Goal: Task Accomplishment & Management: Manage account settings

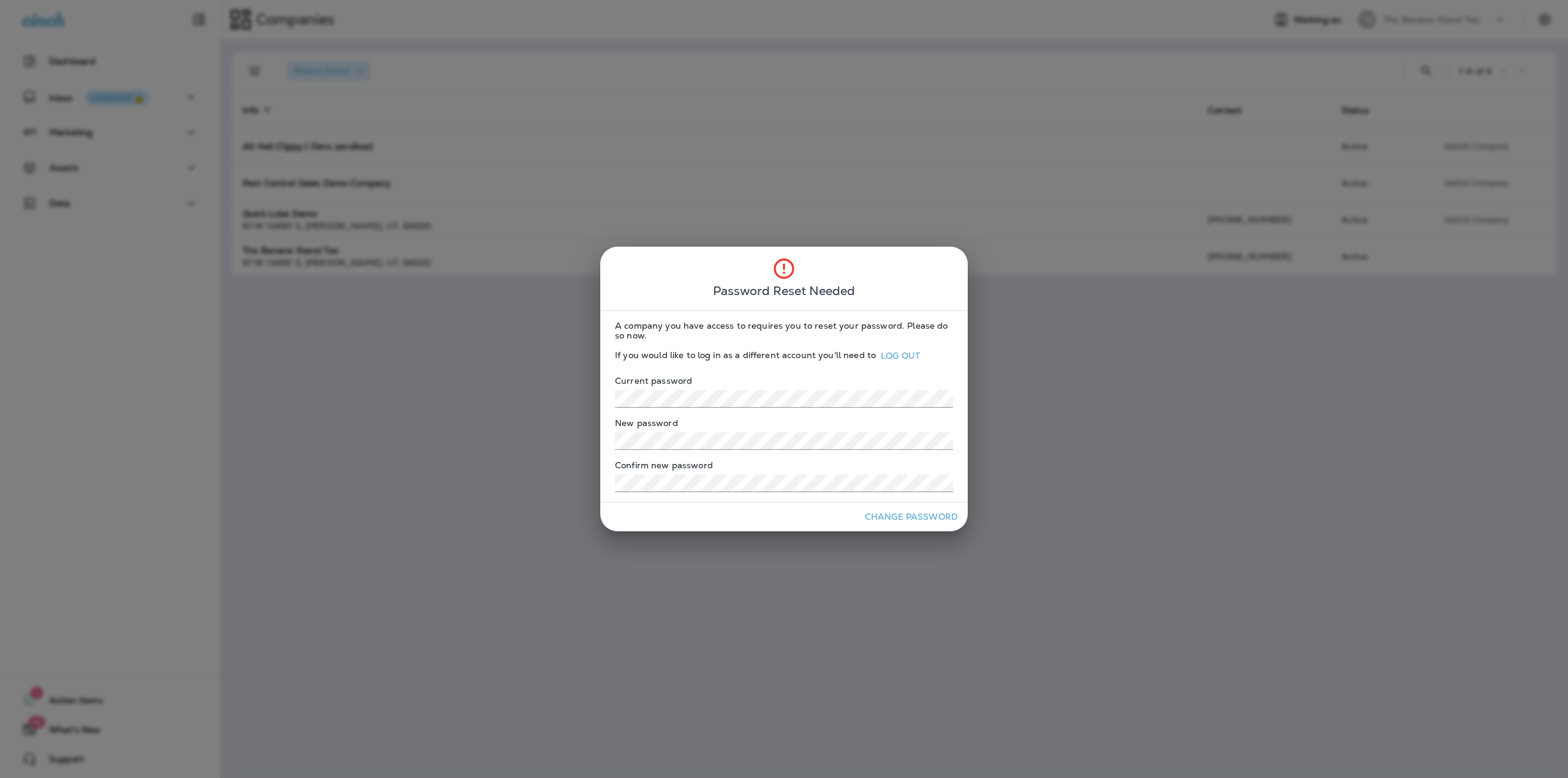
click at [953, 441] on div at bounding box center [953, 441] width 0 height 0
click at [864, 375] on label "Current password" at bounding box center [784, 380] width 338 height 12
click at [896, 518] on button "Change Password" at bounding box center [911, 517] width 103 height 19
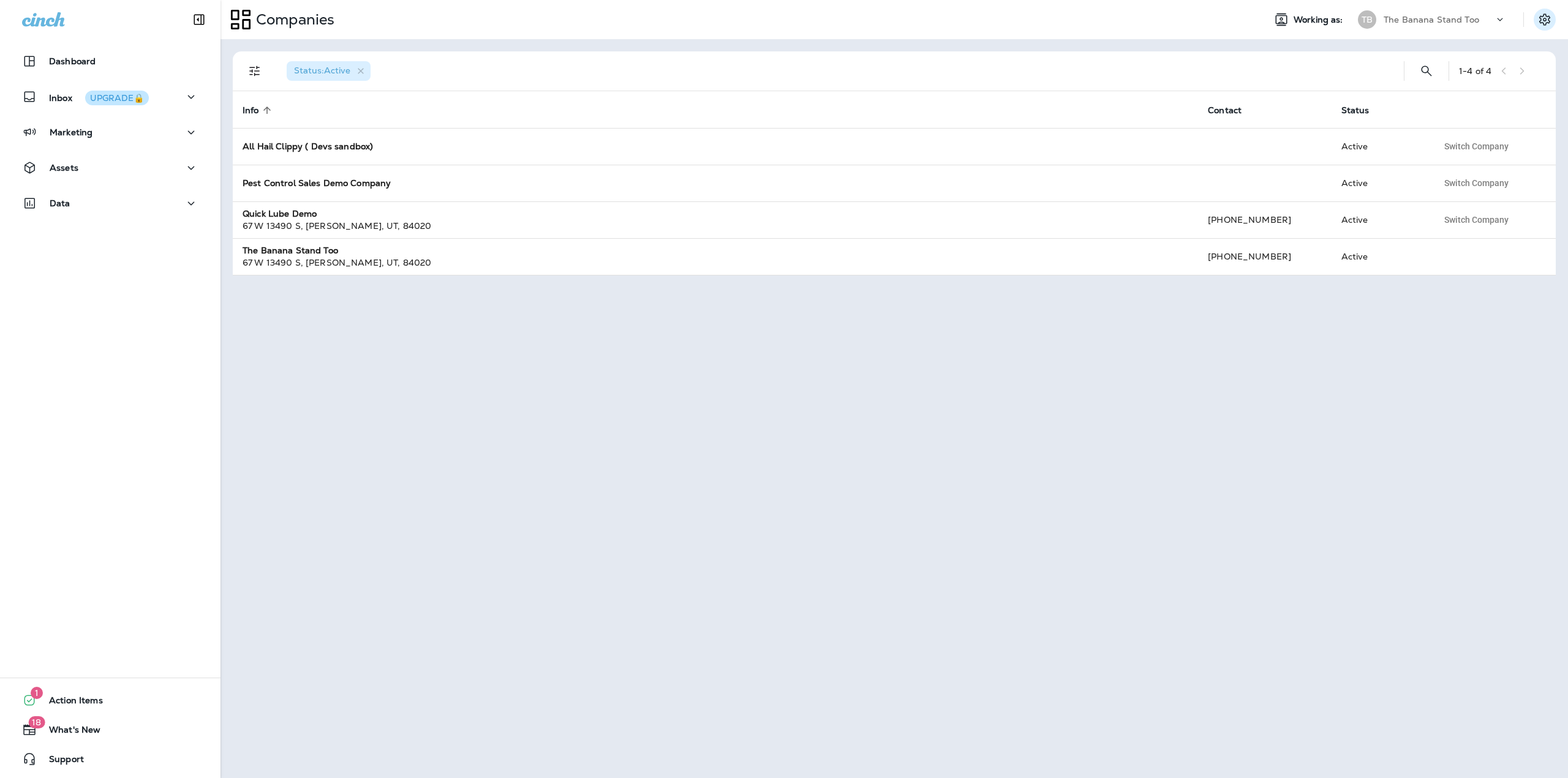
click at [1543, 19] on icon "Settings" at bounding box center [1545, 19] width 11 height 12
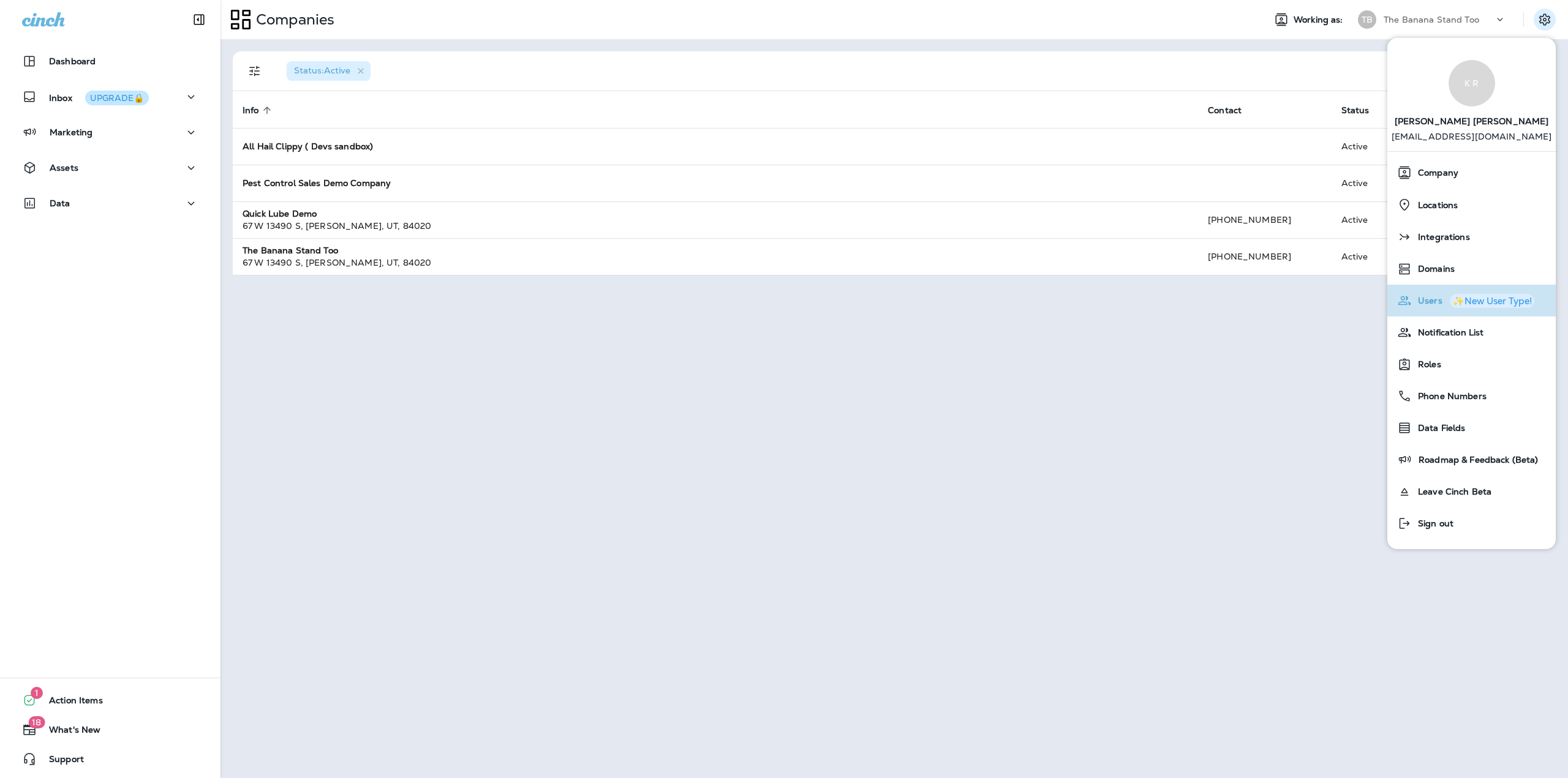
click at [1492, 302] on div "✨New User Type!" at bounding box center [1493, 301] width 79 height 9
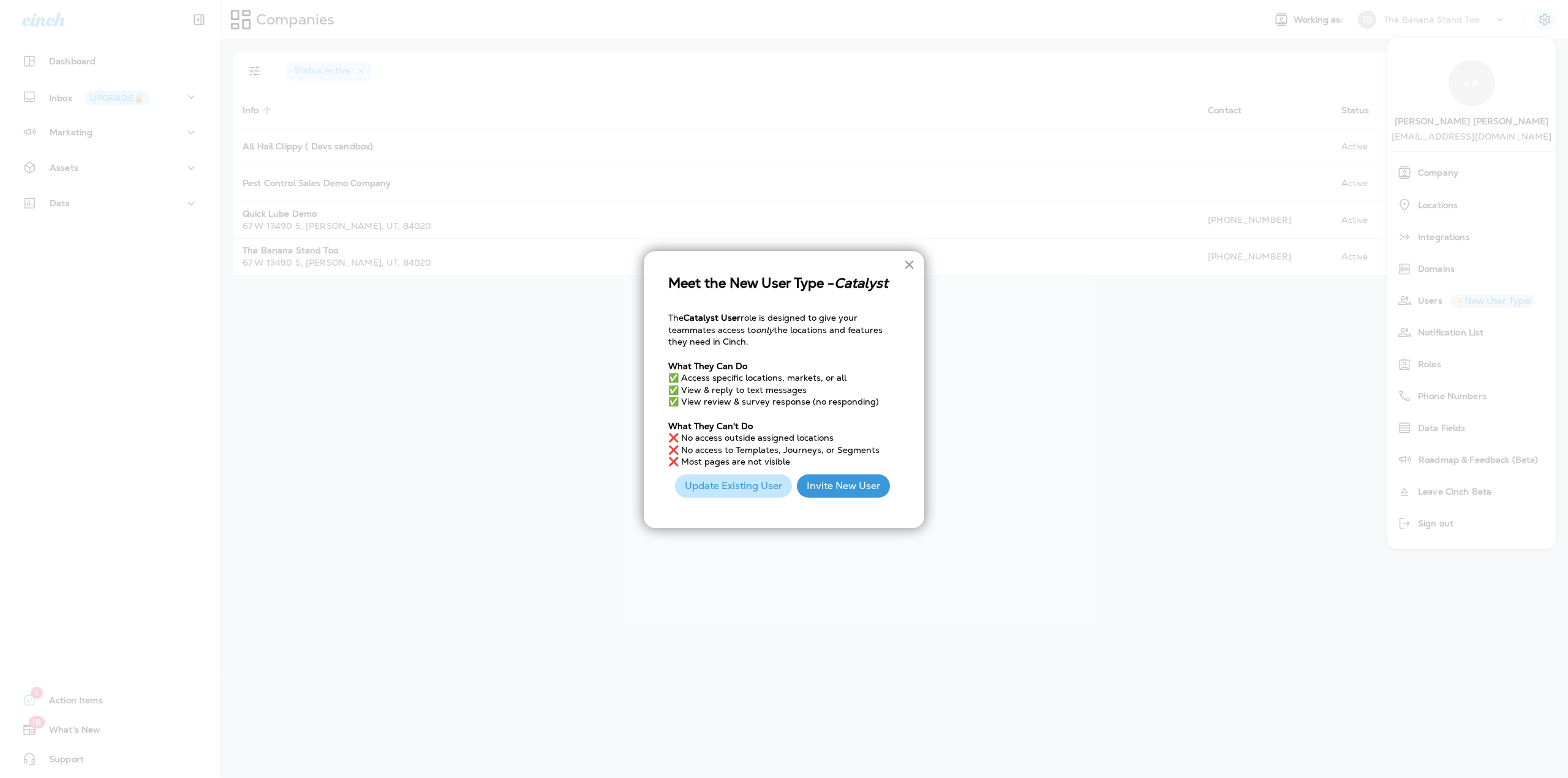
click at [909, 263] on button "×" at bounding box center [909, 264] width 12 height 19
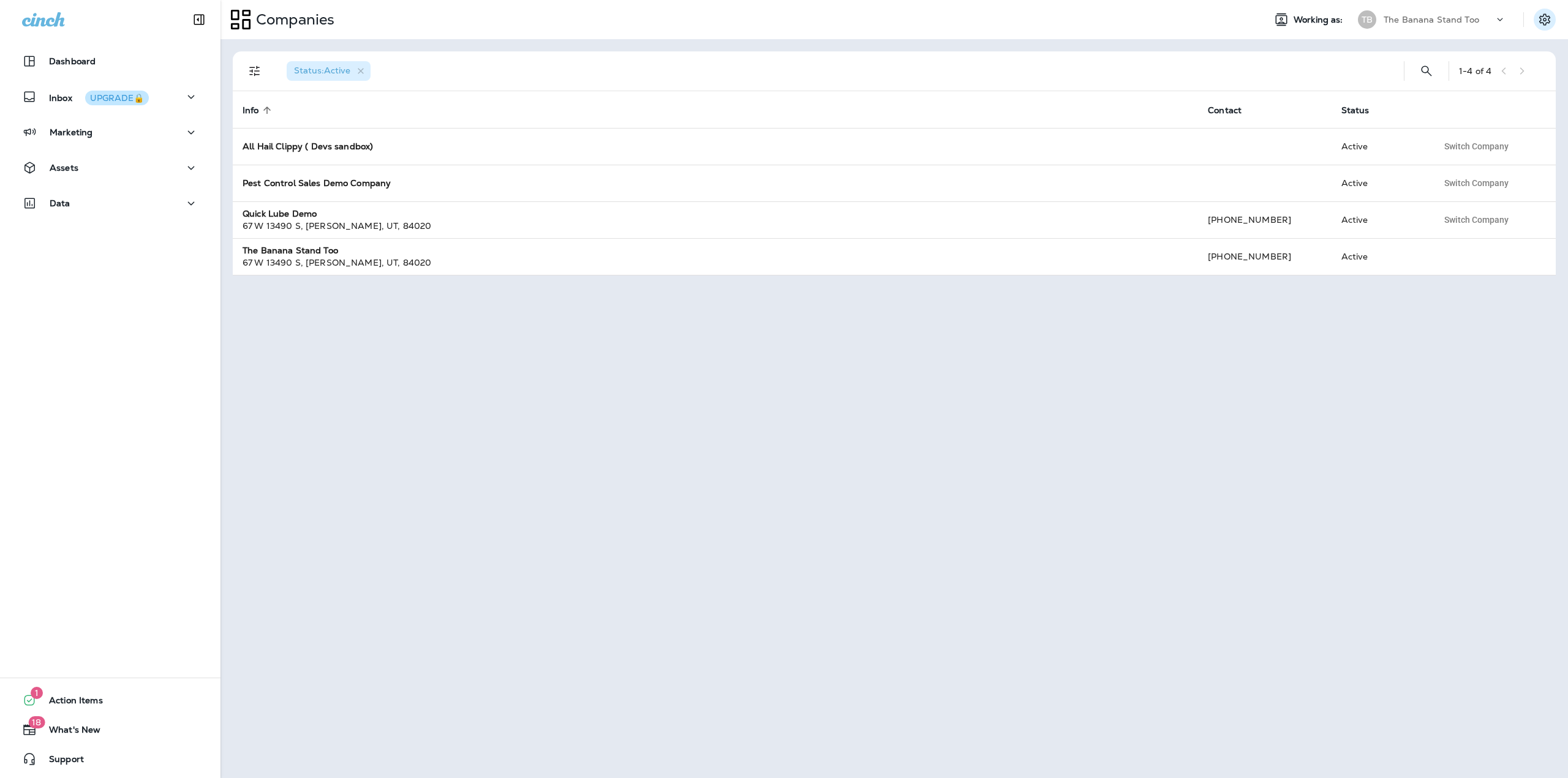
click at [1536, 27] on button "Settings" at bounding box center [1545, 19] width 22 height 22
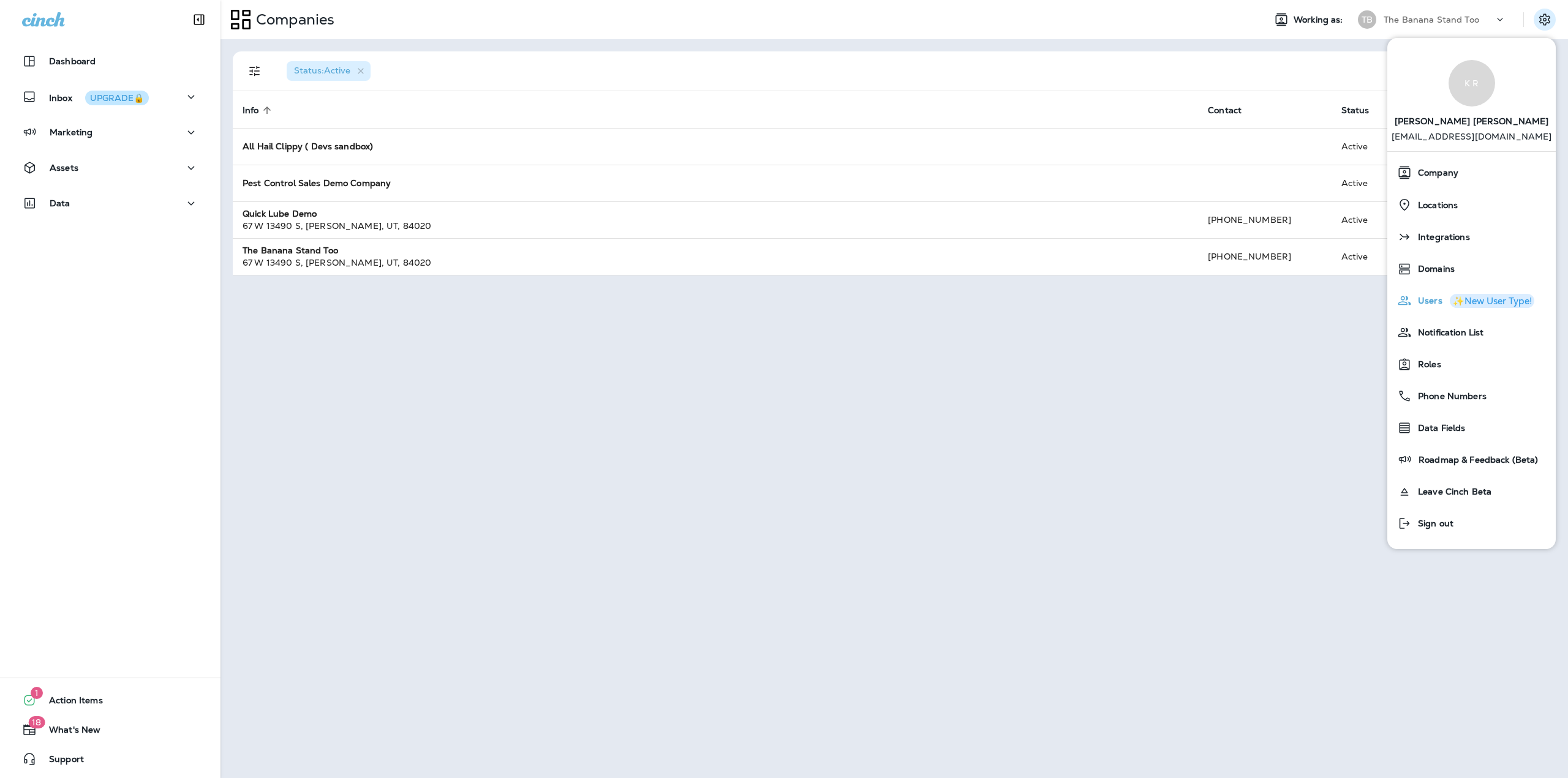
click at [1423, 302] on span "Users" at bounding box center [1426, 301] width 31 height 10
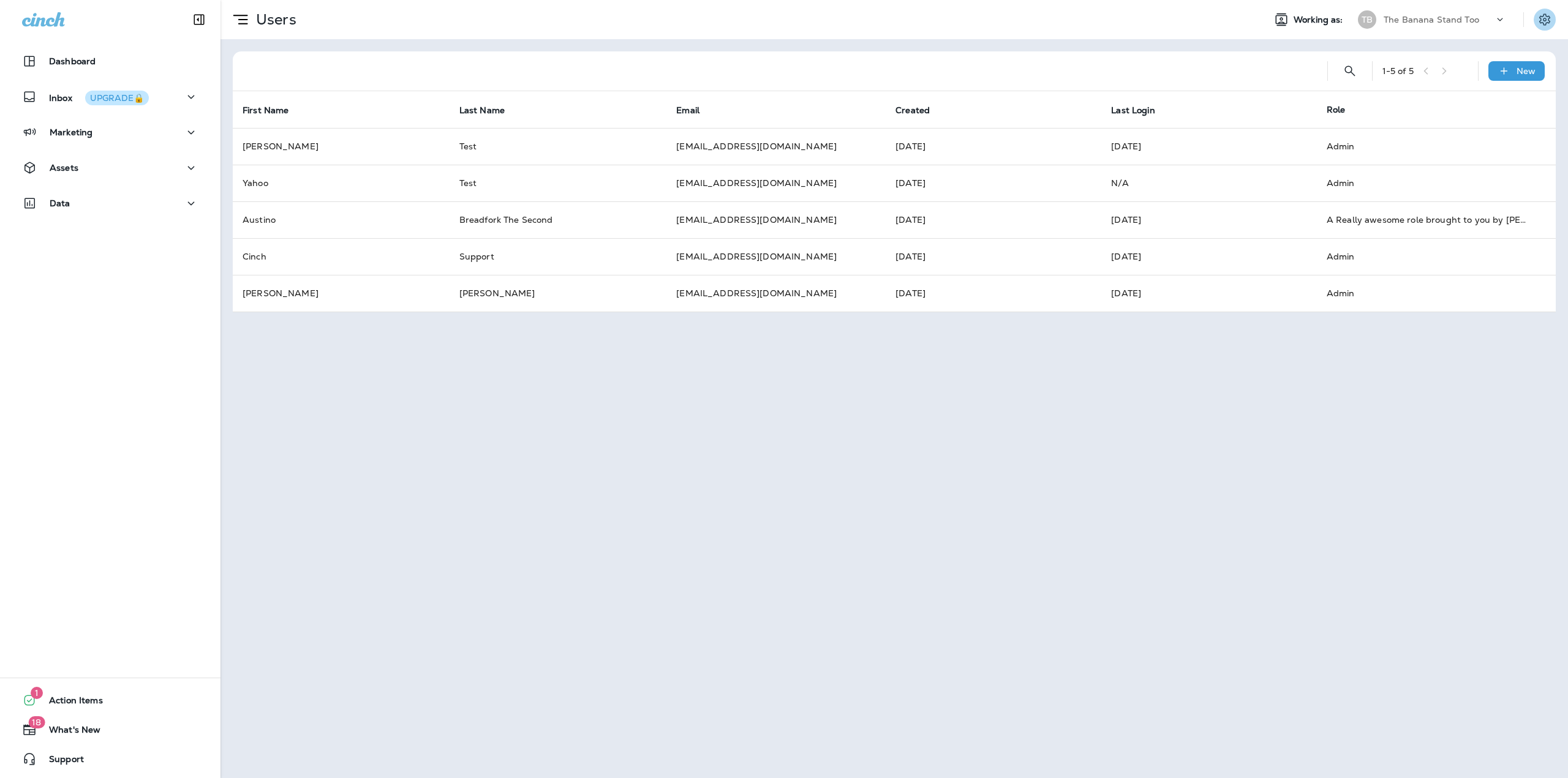
click at [1546, 15] on icon "Settings" at bounding box center [1545, 19] width 15 height 15
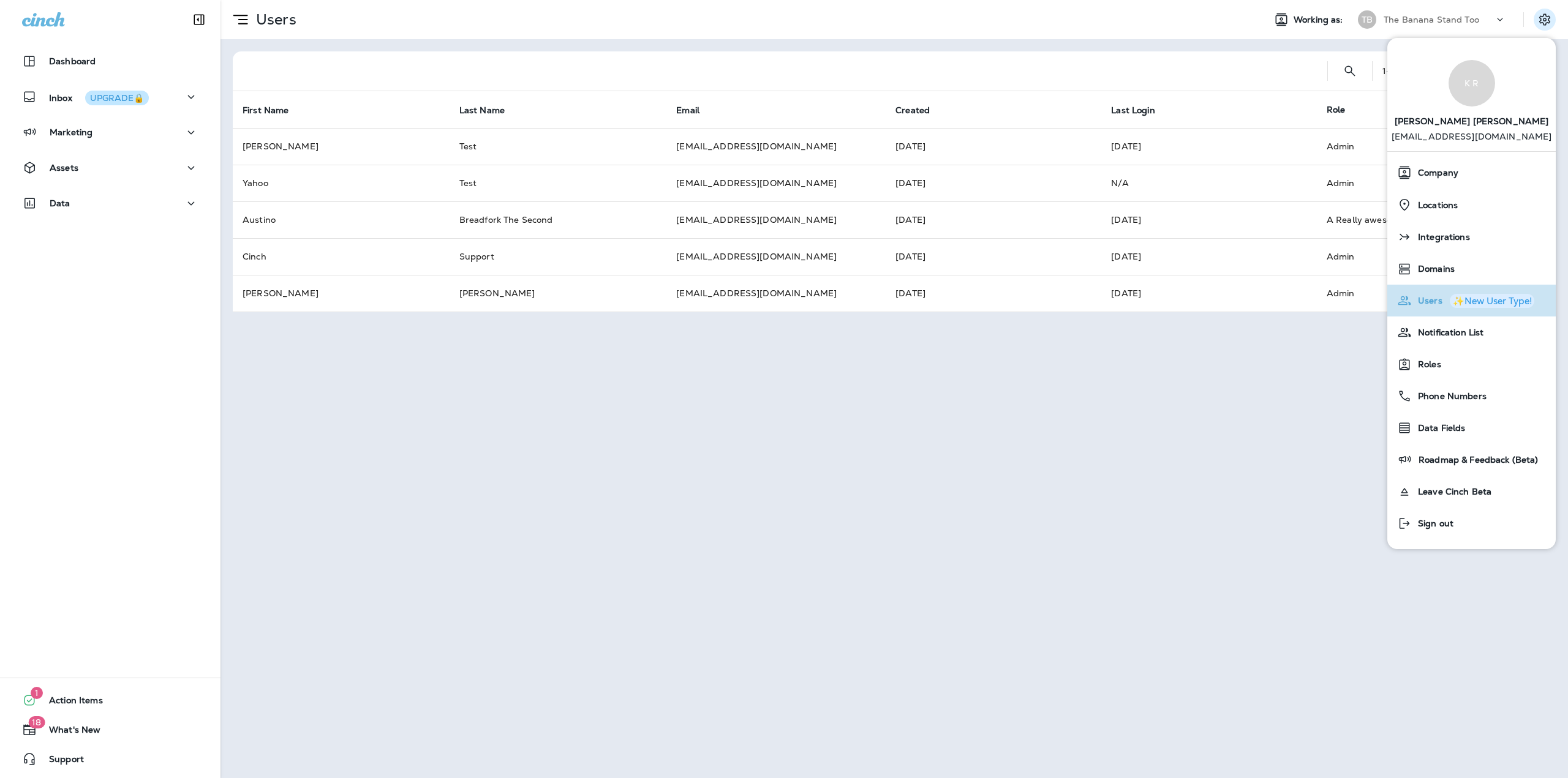
click at [1513, 298] on div "✨New User Type!" at bounding box center [1493, 301] width 79 height 9
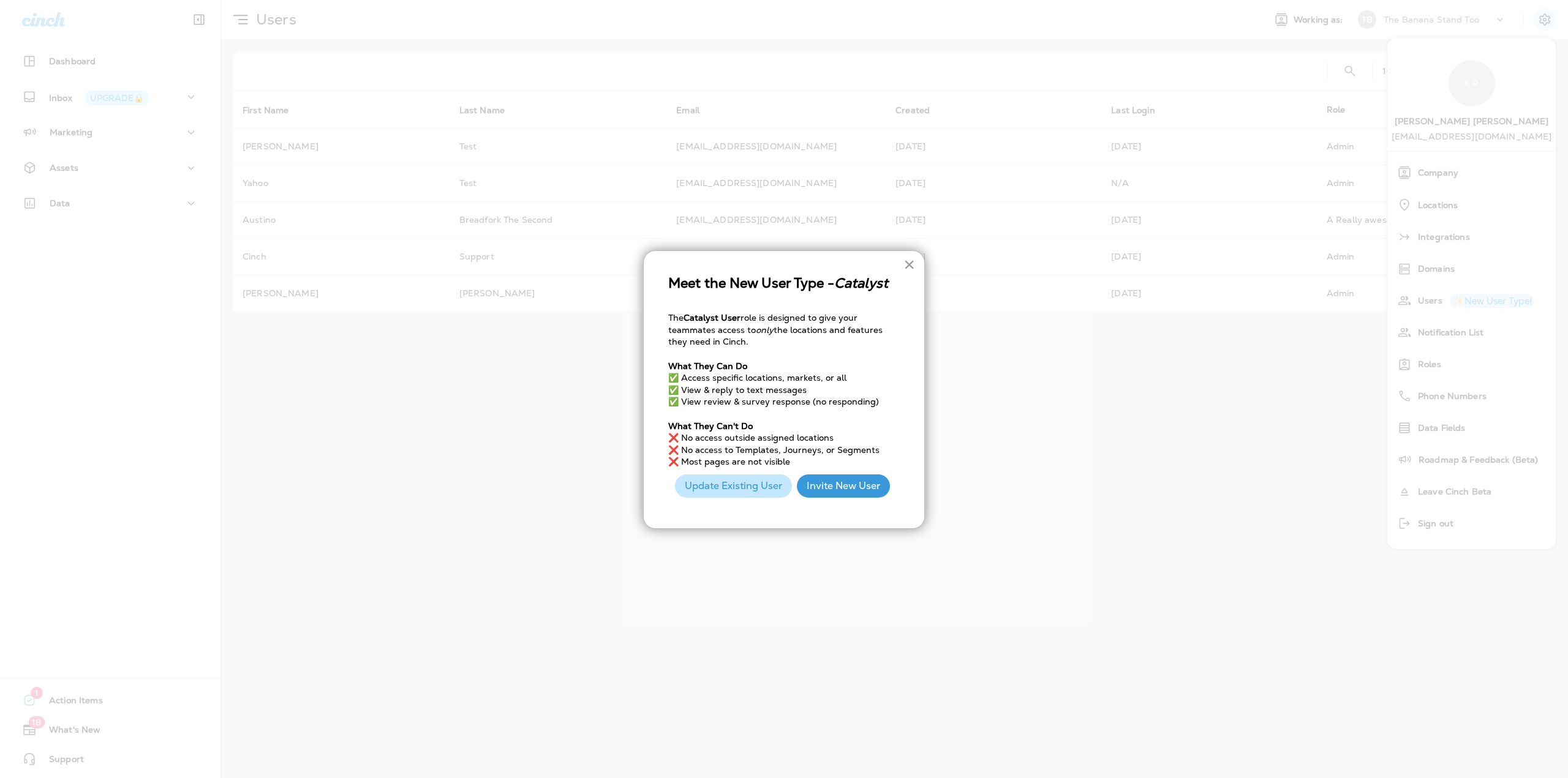
click at [914, 263] on button "×" at bounding box center [909, 264] width 12 height 19
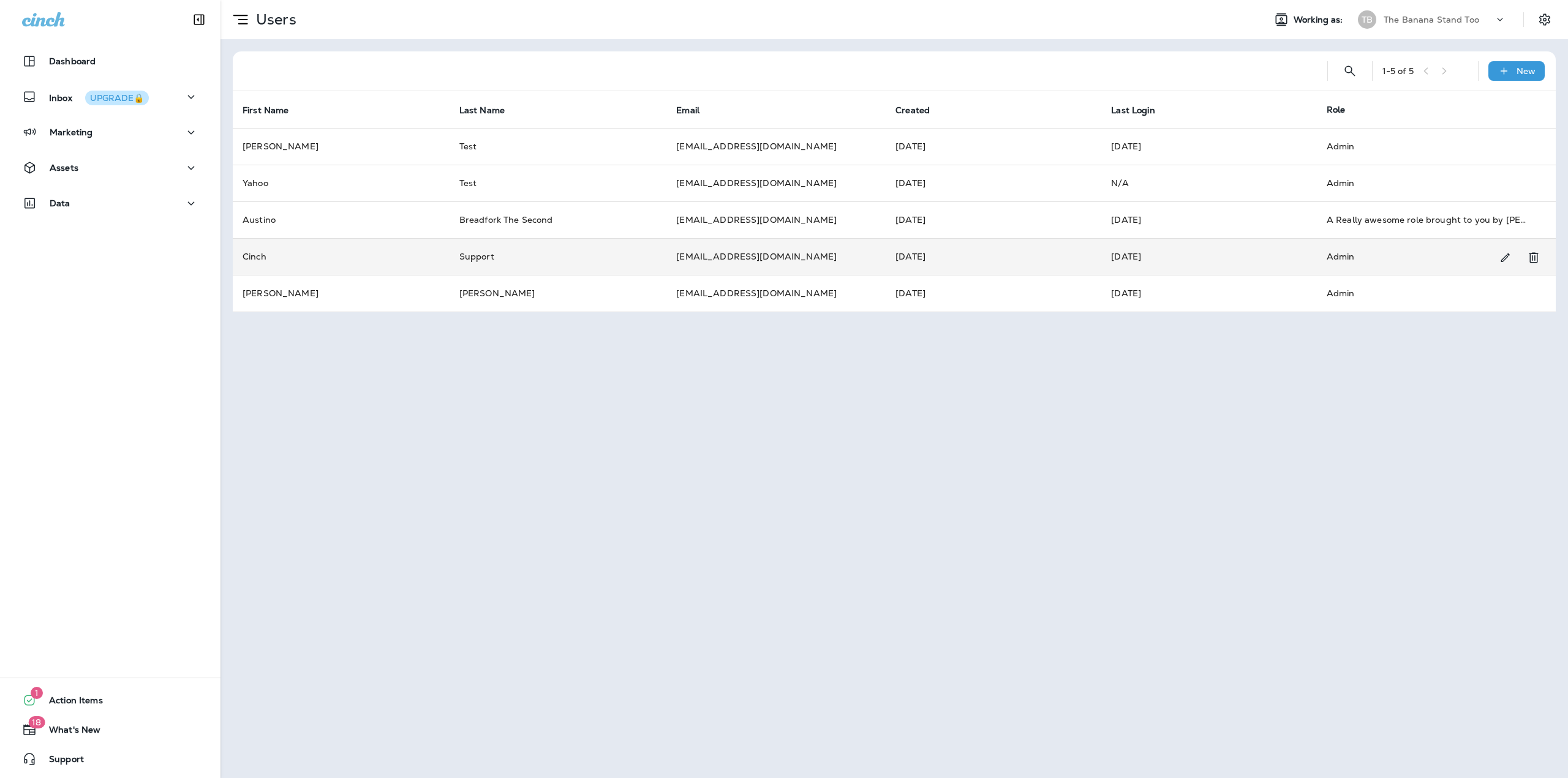
click at [912, 264] on td "[DATE]" at bounding box center [993, 256] width 216 height 37
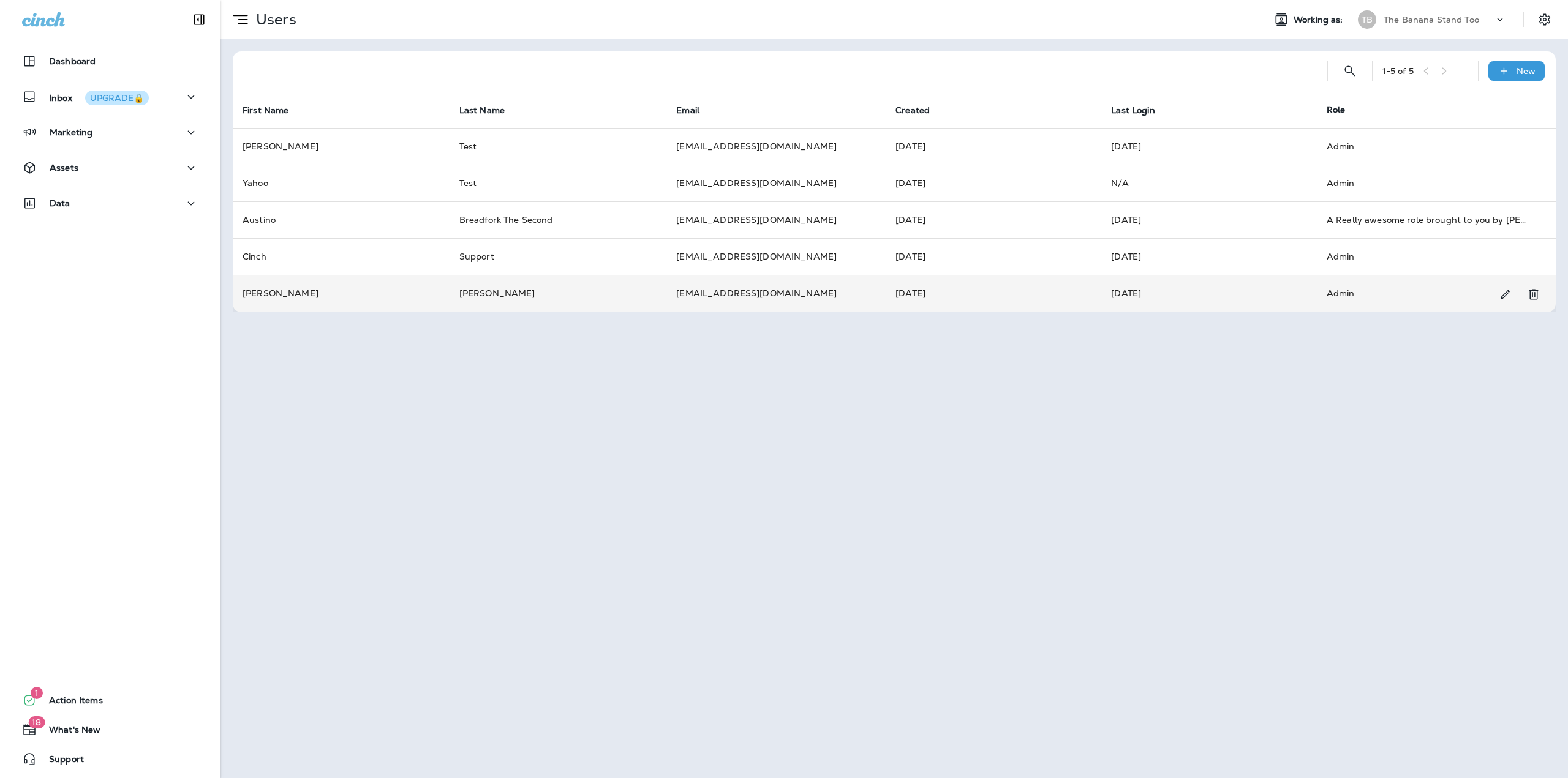
click at [312, 292] on td "[PERSON_NAME]" at bounding box center [341, 293] width 217 height 37
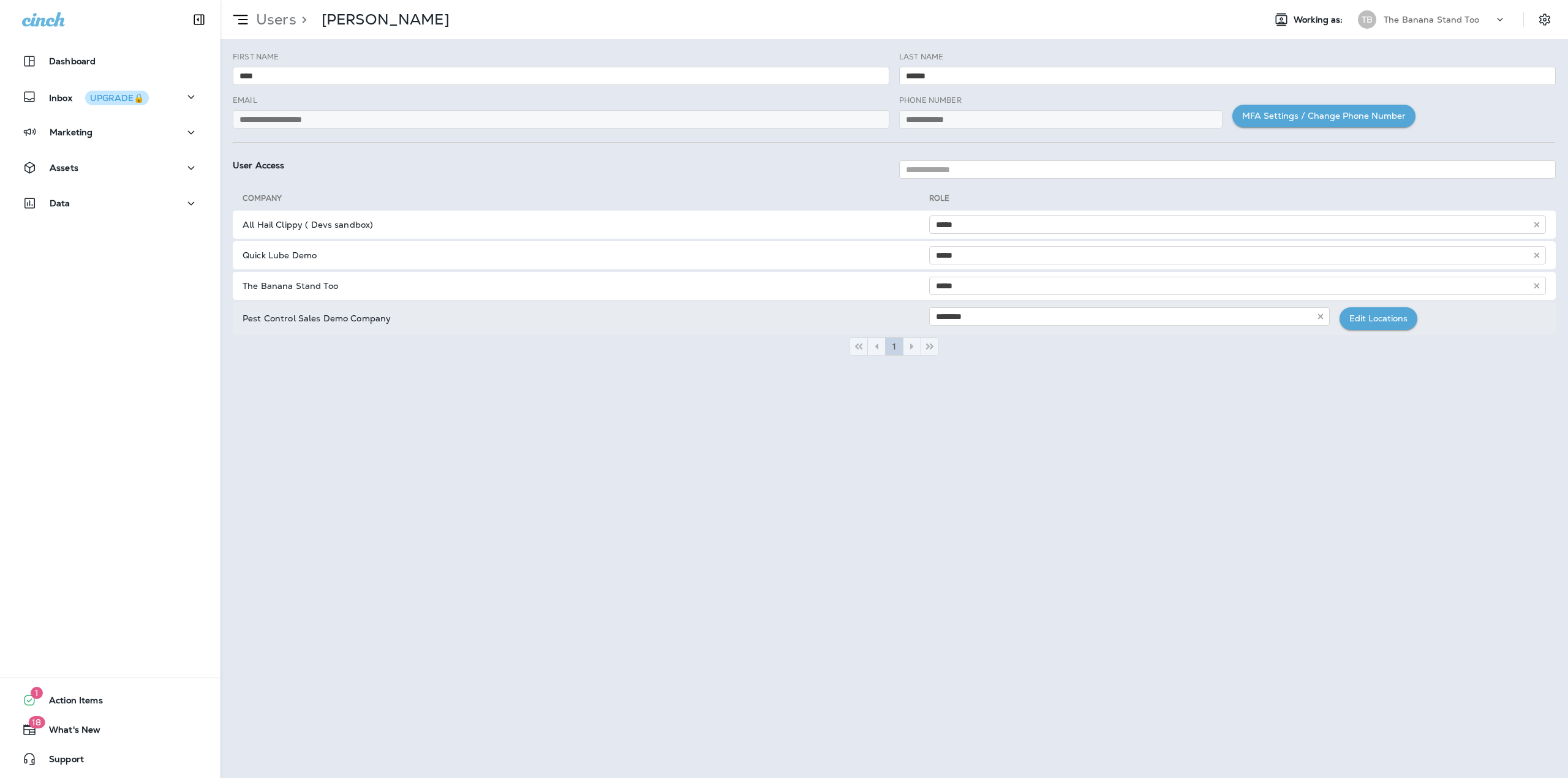
click at [1389, 325] on button "Edit Locations" at bounding box center [1378, 319] width 78 height 23
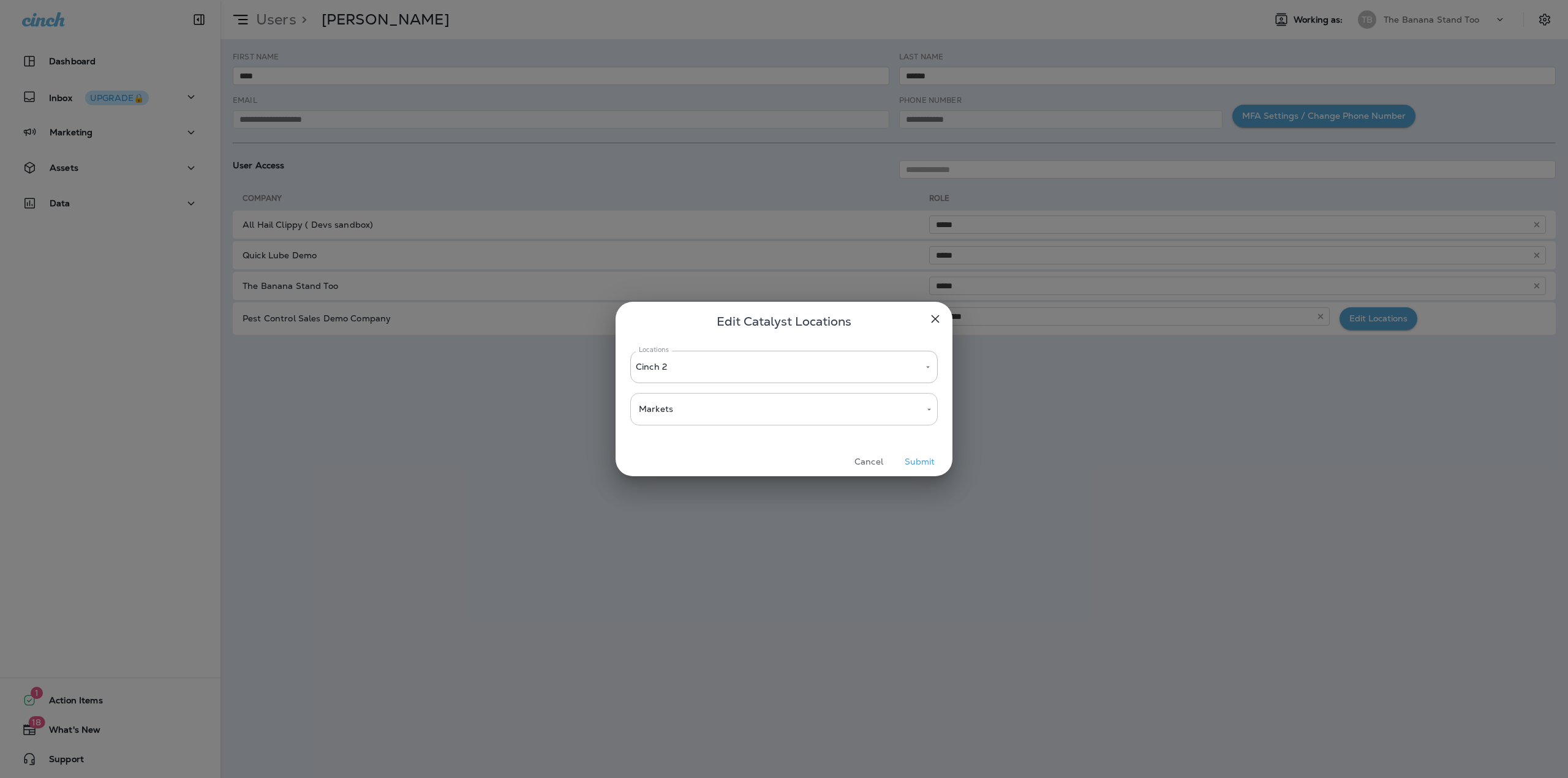
click at [714, 0] on body "**********" at bounding box center [784, 0] width 1568 height 0
click at [735, 371] on div at bounding box center [784, 389] width 1568 height 778
click at [827, 369] on p "Cinch 2" at bounding box center [743, 367] width 214 height 10
click at [931, 368] on icon "Open" at bounding box center [928, 367] width 8 height 8
click at [770, 326] on span "Edit Catalyst Locations" at bounding box center [784, 321] width 135 height 19
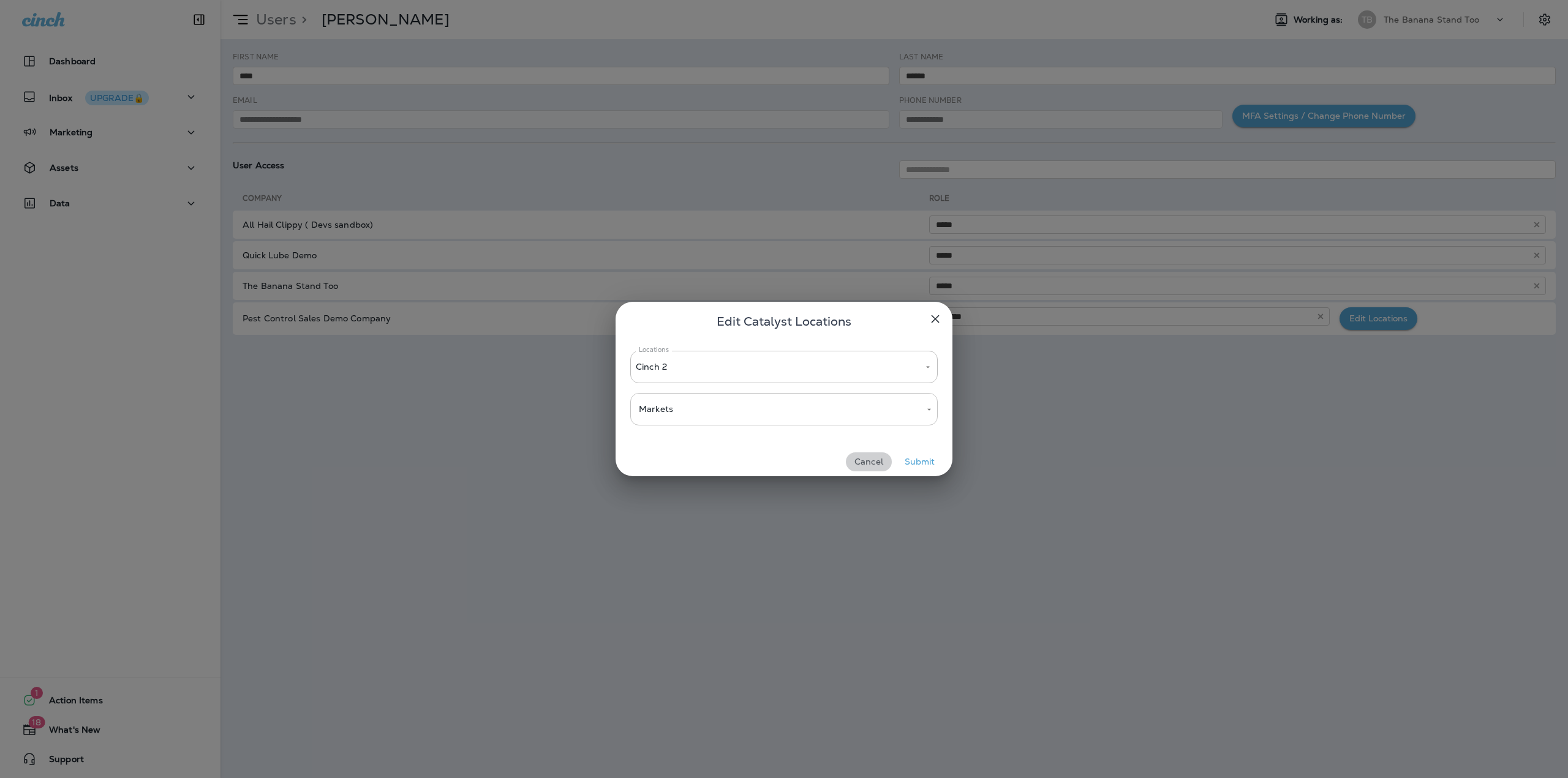
click at [871, 466] on button "Cancel" at bounding box center [869, 461] width 46 height 19
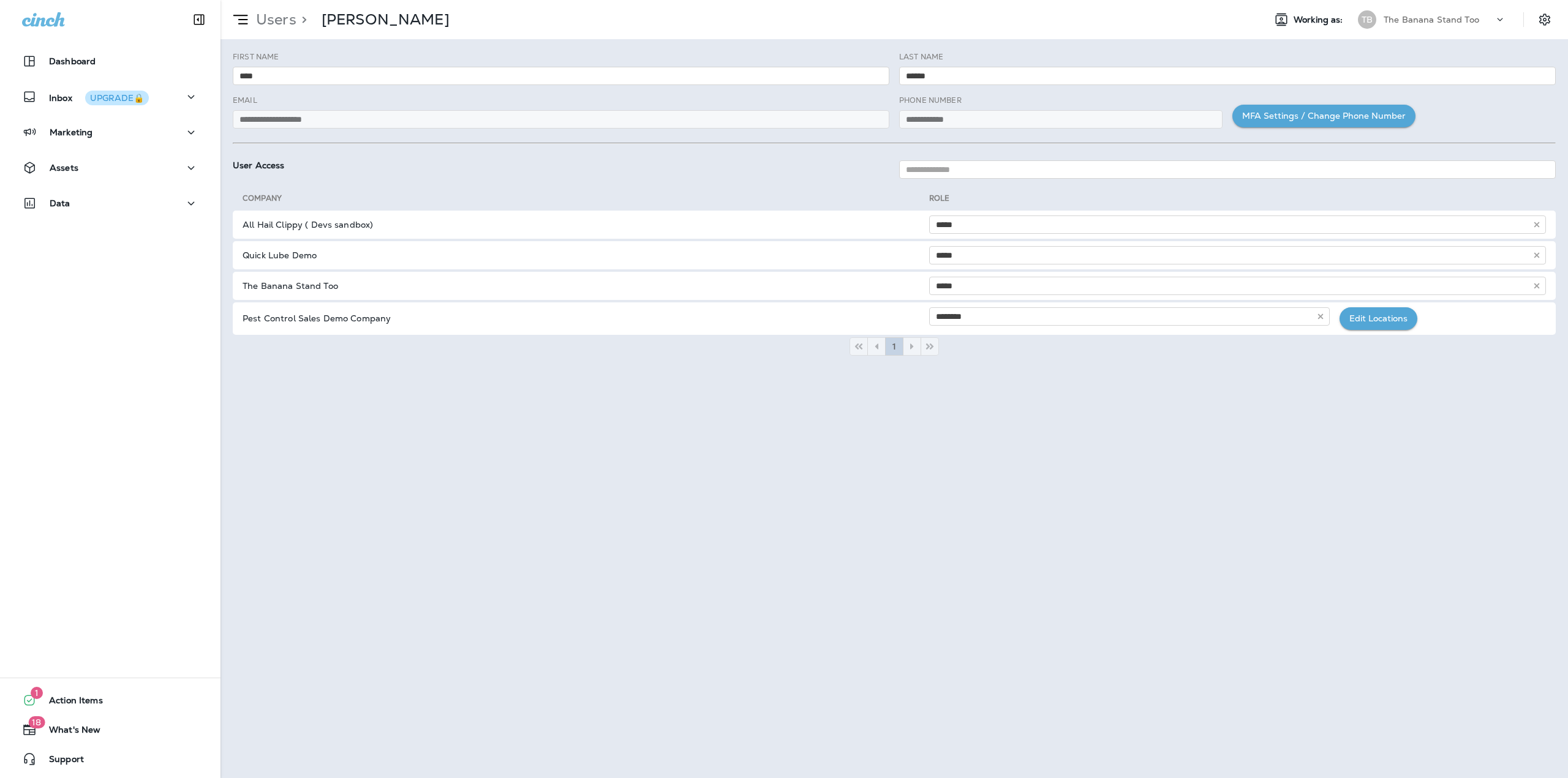
click at [1437, 23] on p "The Banana Stand Too" at bounding box center [1431, 19] width 95 height 10
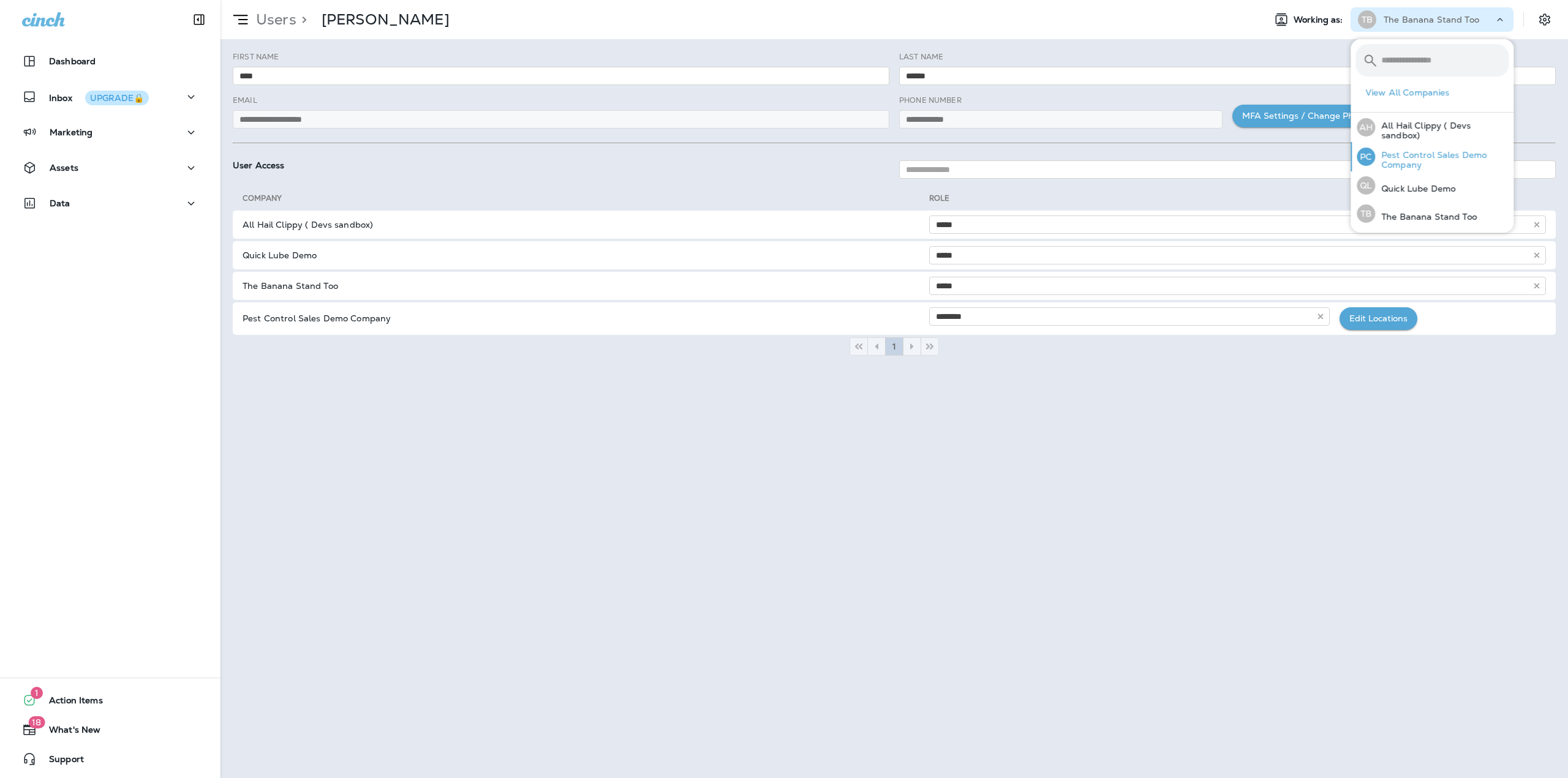
click at [1417, 162] on p "Pest Control Sales Demo Company" at bounding box center [1442, 160] width 134 height 19
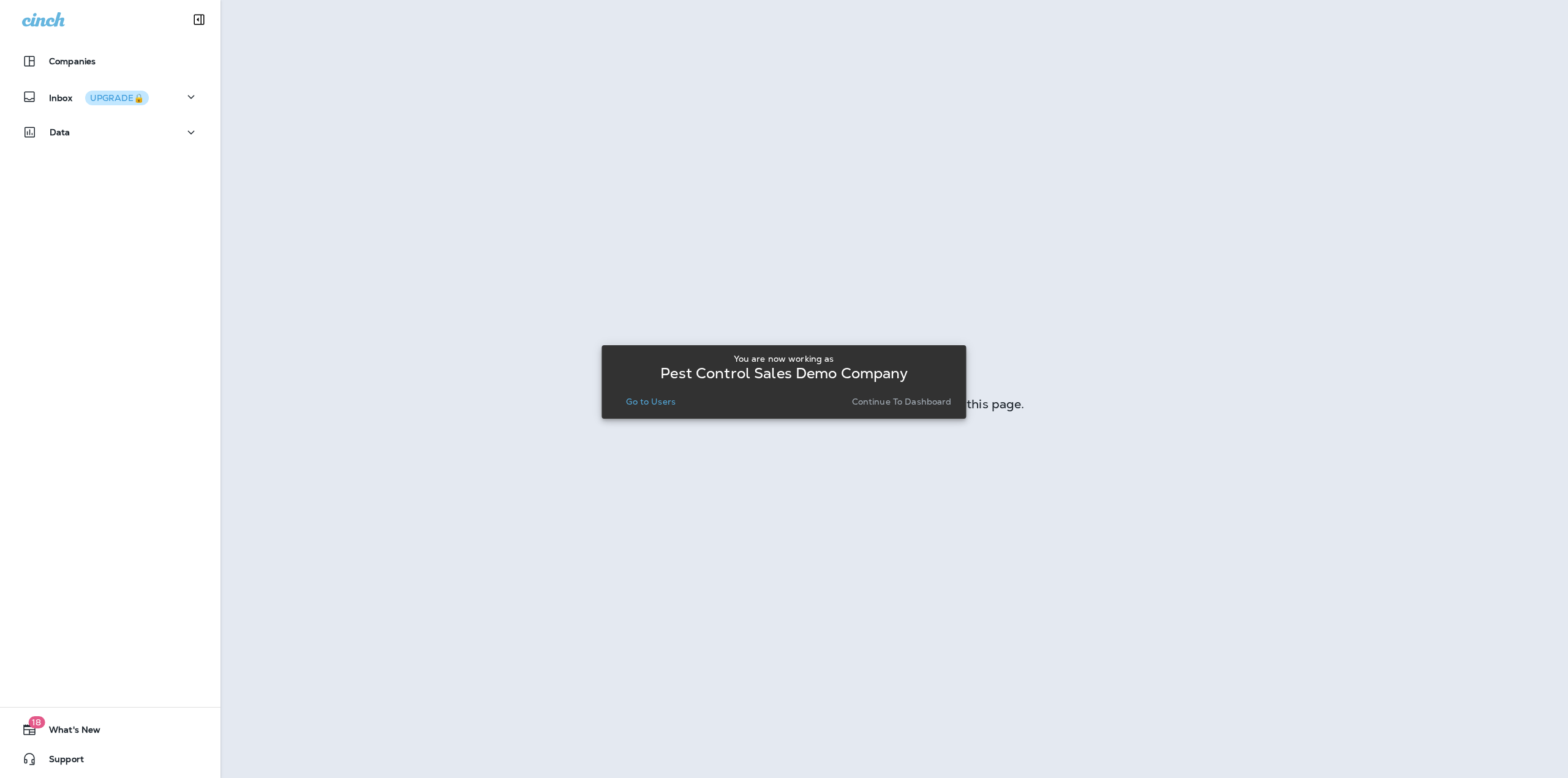
click at [902, 402] on p "Continue to Dashboard" at bounding box center [902, 401] width 100 height 10
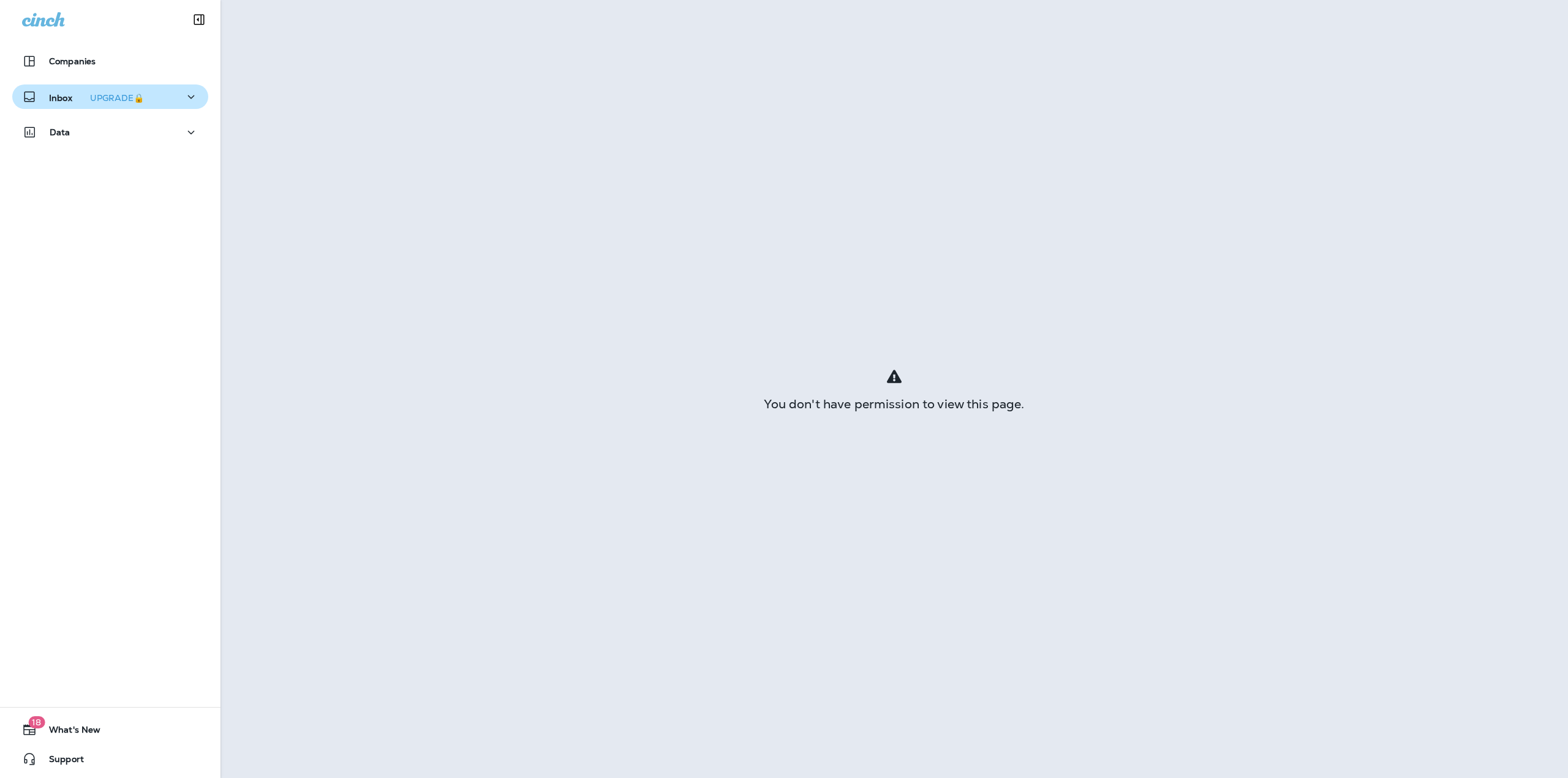
click at [129, 96] on div "UPGRADE🔒" at bounding box center [117, 97] width 54 height 8
click at [190, 97] on icon "button" at bounding box center [191, 97] width 15 height 16
click at [72, 229] on div "Data" at bounding box center [110, 228] width 177 height 16
click at [73, 127] on p "Text Messages" at bounding box center [85, 130] width 74 height 12
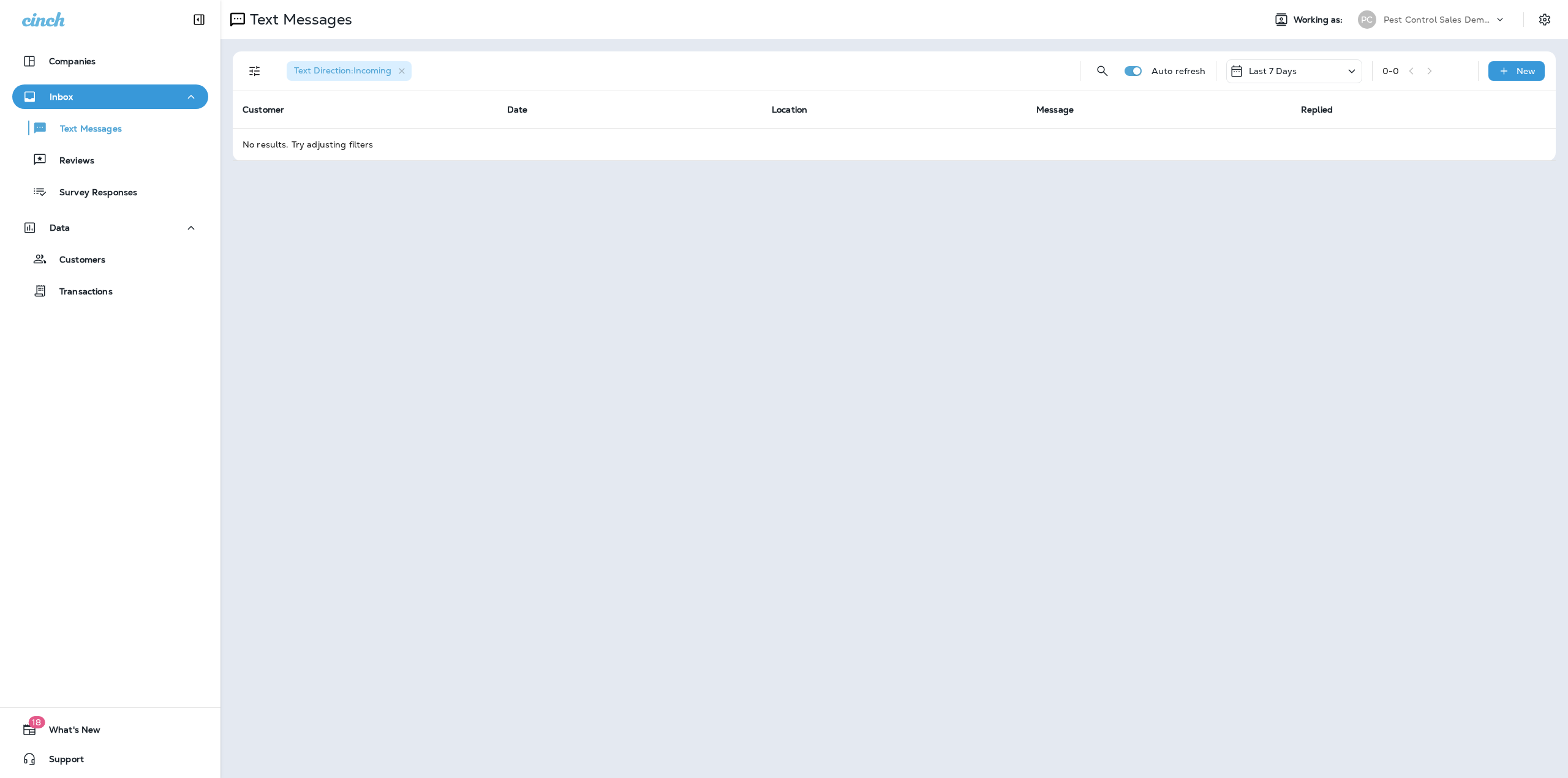
click at [255, 70] on icon "Filters" at bounding box center [255, 71] width 15 height 15
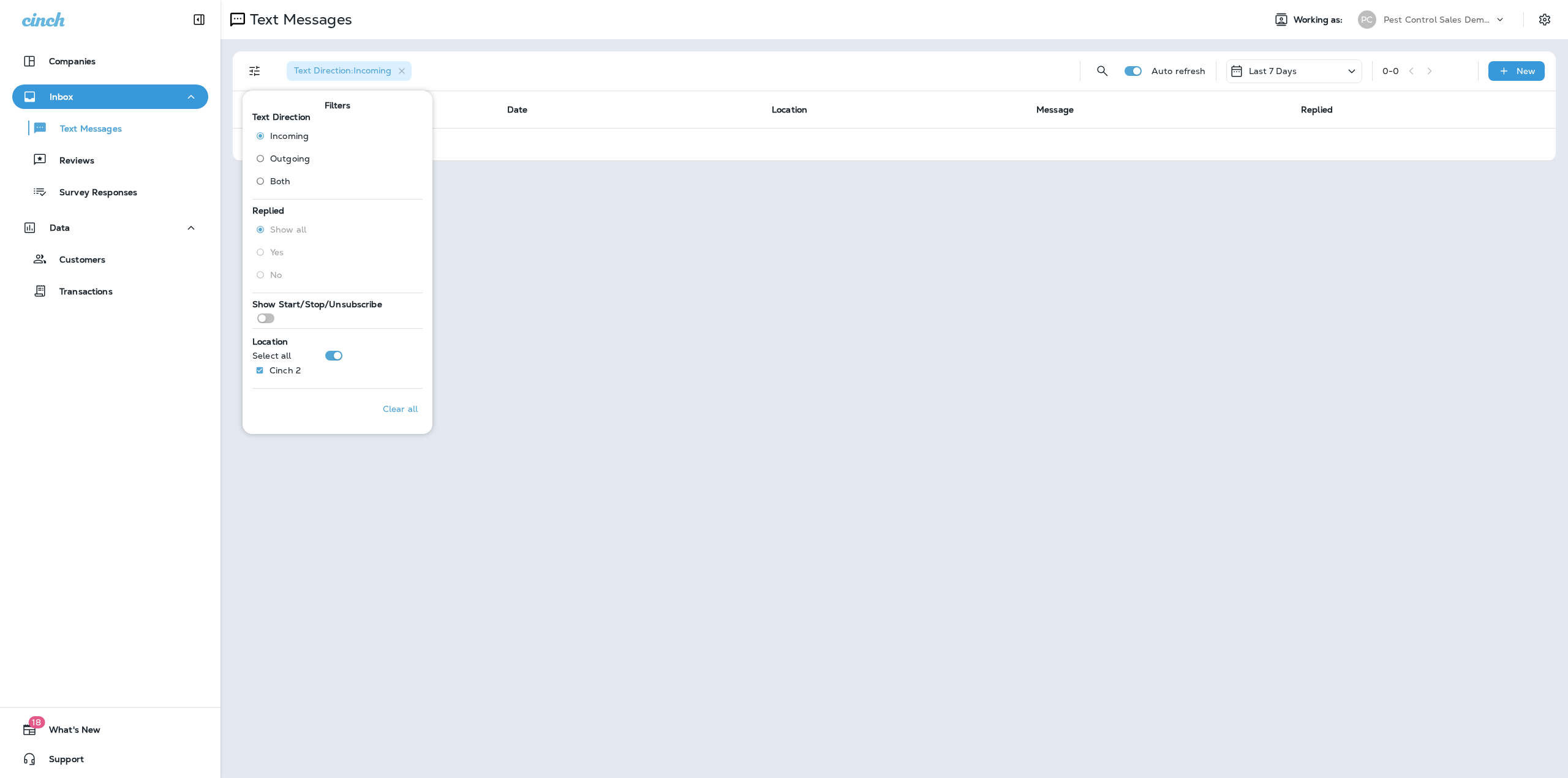
click at [602, 322] on div "Text Messages Working as: PC Pest Control Sales Demo Company Text Direction : I…" at bounding box center [894, 389] width 1347 height 778
